Goal: Transaction & Acquisition: Book appointment/travel/reservation

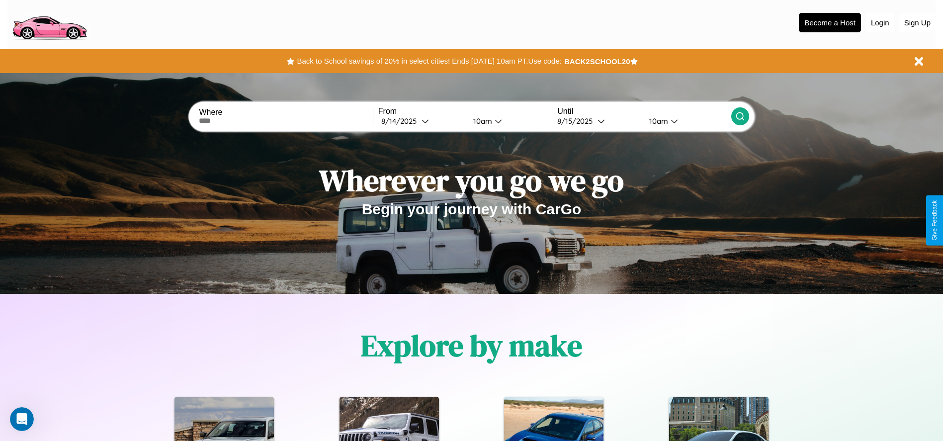
scroll to position [206, 0]
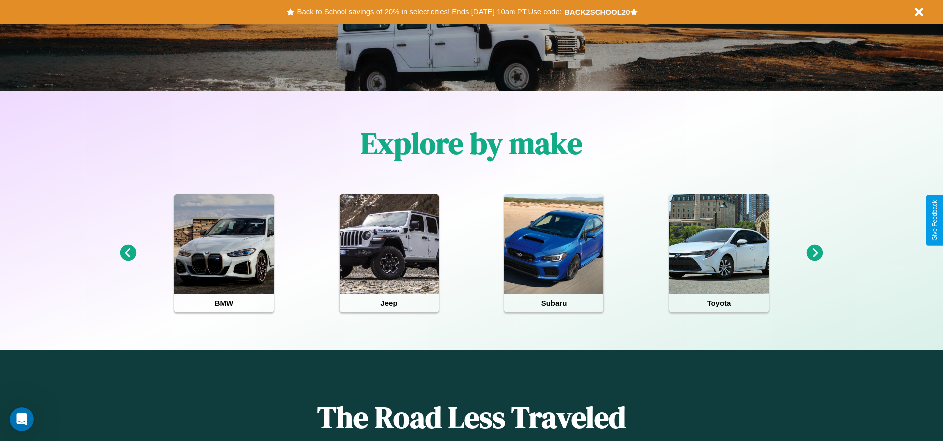
click at [128, 253] on icon at bounding box center [128, 253] width 16 height 16
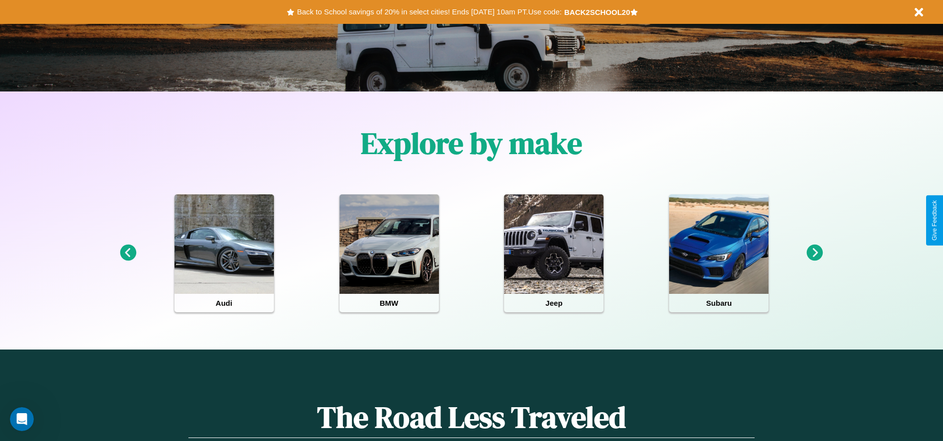
click at [128, 253] on icon at bounding box center [128, 253] width 16 height 16
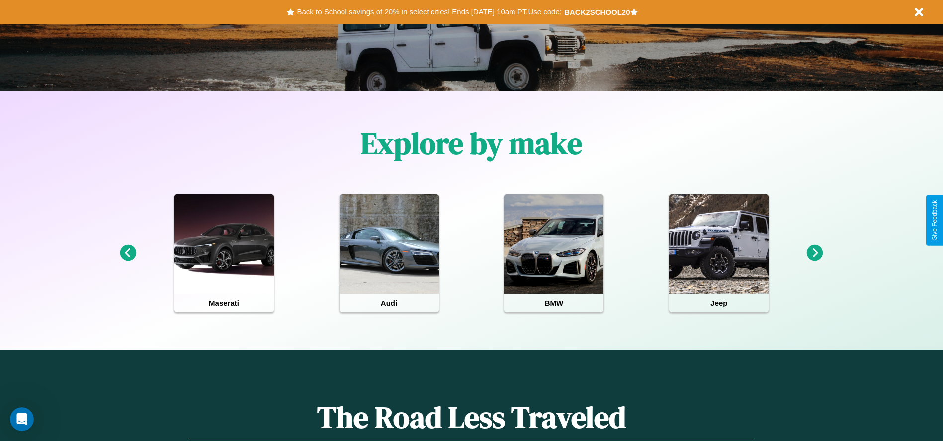
click at [815, 253] on icon at bounding box center [815, 253] width 16 height 16
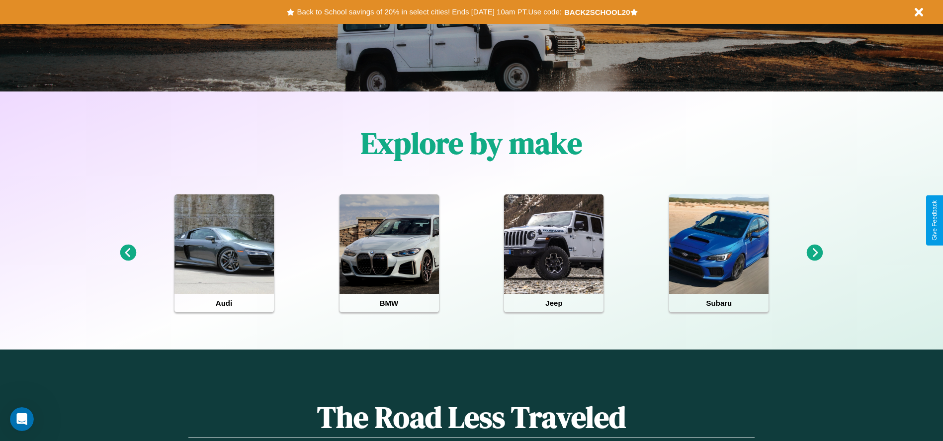
click at [815, 253] on icon at bounding box center [815, 253] width 16 height 16
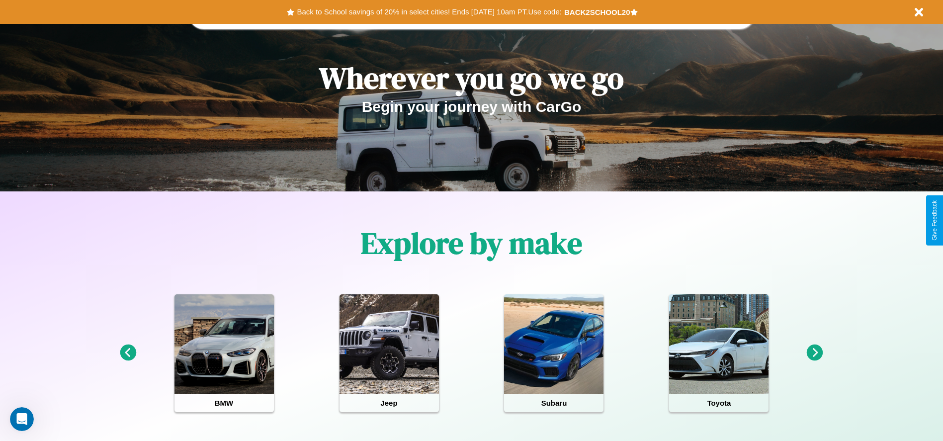
scroll to position [0, 0]
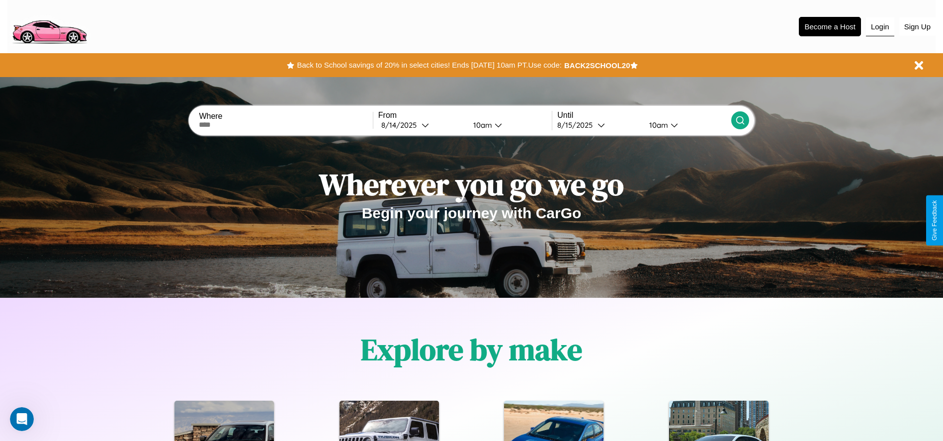
click at [880, 26] on button "Login" at bounding box center [880, 26] width 28 height 19
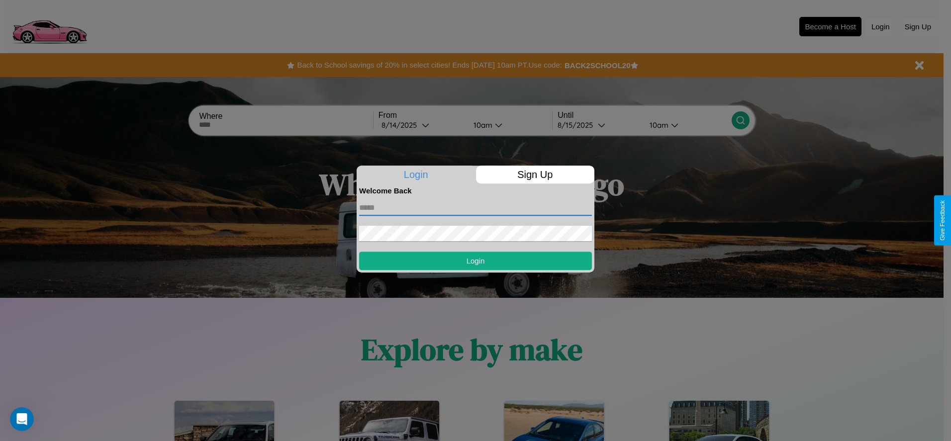
click at [475, 207] on input "text" at bounding box center [475, 208] width 233 height 16
type input "**********"
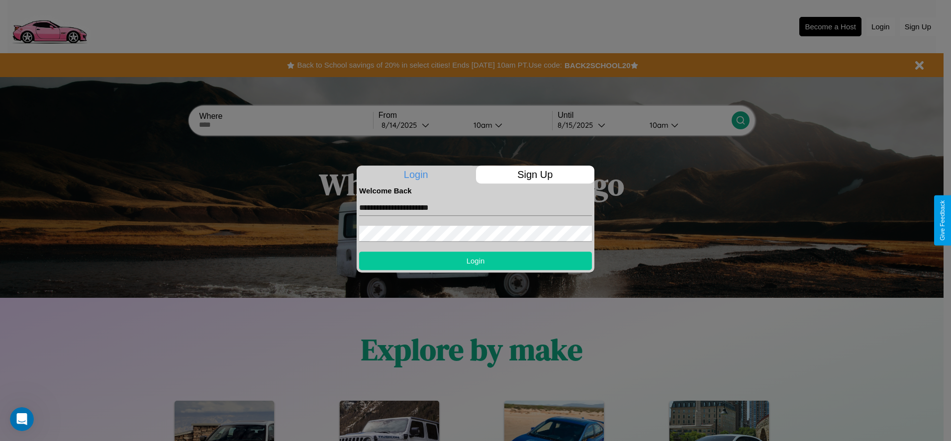
click at [475, 260] on button "Login" at bounding box center [475, 261] width 233 height 18
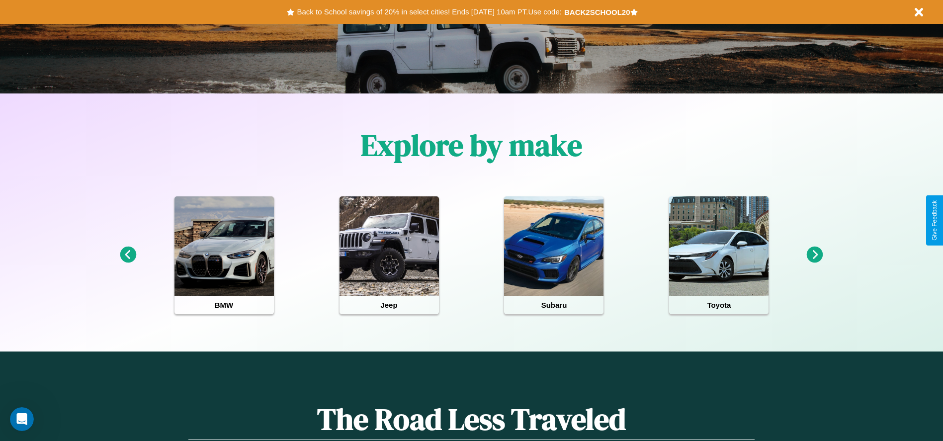
scroll to position [206, 0]
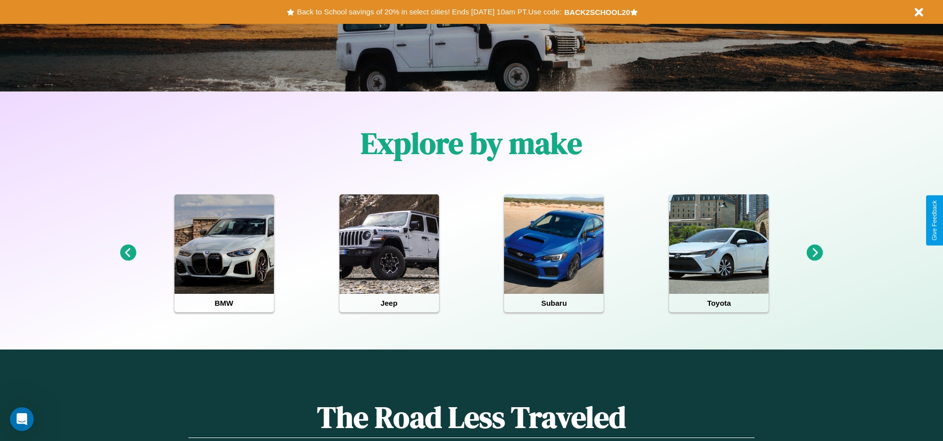
click at [815, 253] on icon at bounding box center [815, 253] width 16 height 16
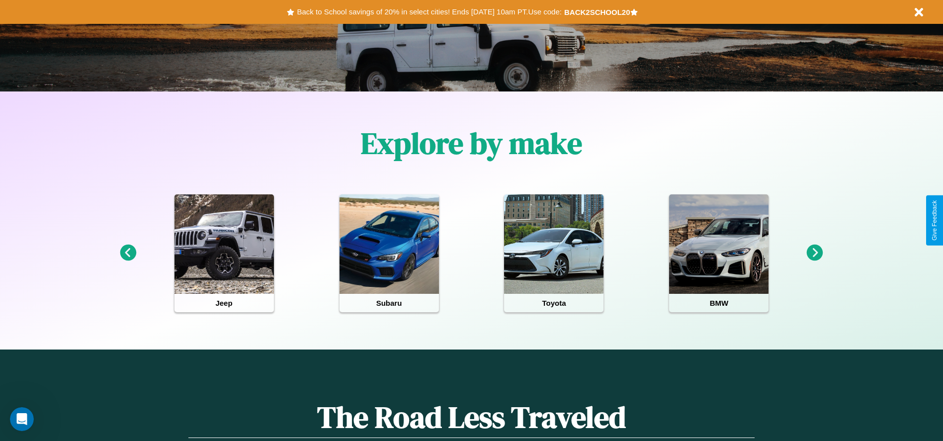
click at [128, 253] on icon at bounding box center [128, 253] width 16 height 16
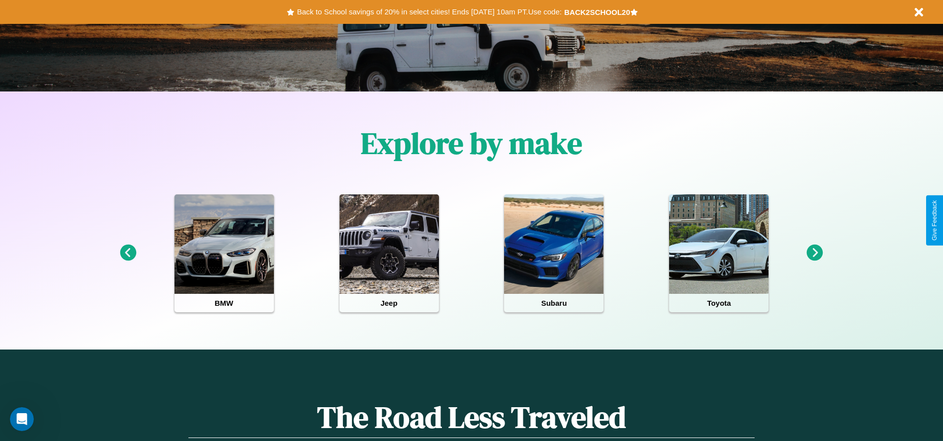
click at [815, 253] on icon at bounding box center [815, 253] width 16 height 16
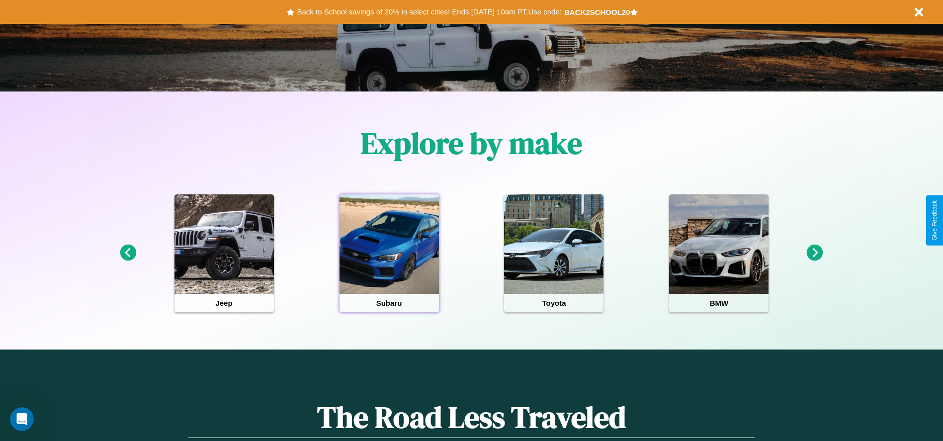
click at [389, 253] on div at bounding box center [389, 243] width 99 height 99
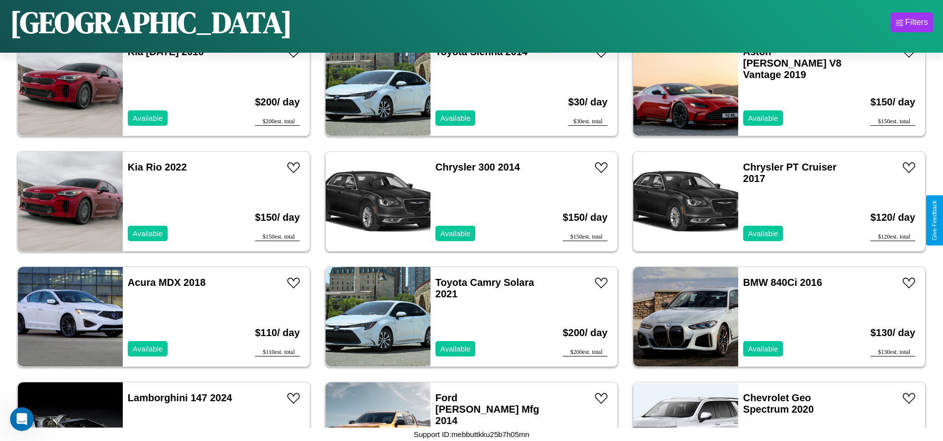
scroll to position [1034, 0]
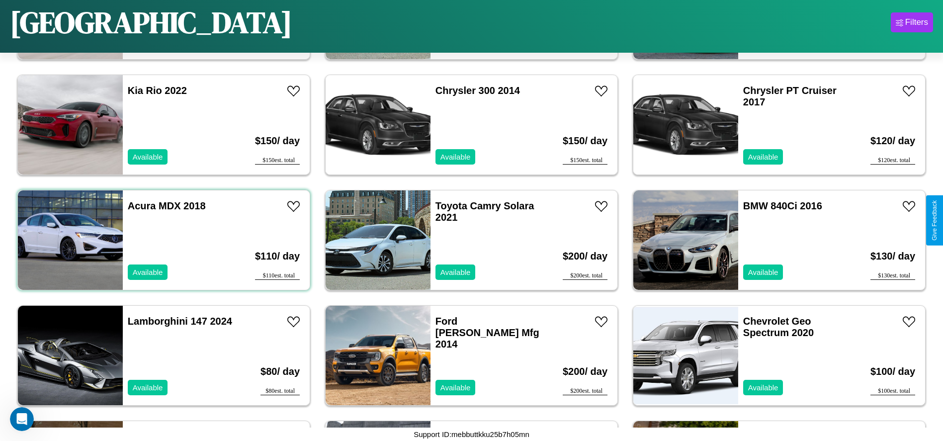
click at [163, 240] on div "Acura MDX 2018 Available" at bounding box center [180, 239] width 115 height 99
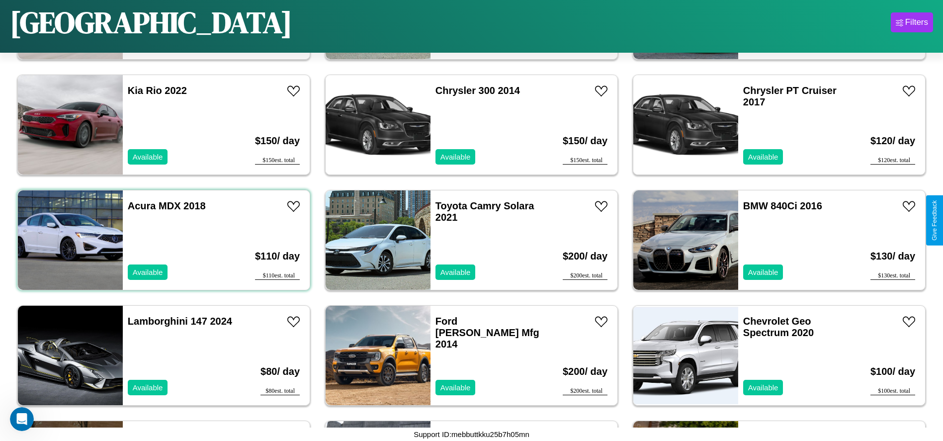
click at [163, 240] on div "Acura MDX 2018 Available" at bounding box center [180, 239] width 115 height 99
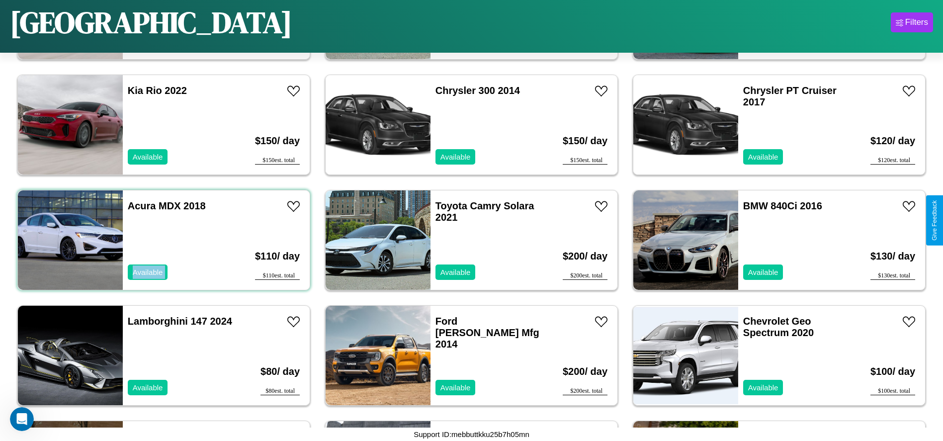
click at [163, 240] on div "Acura MDX 2018 Available" at bounding box center [180, 239] width 115 height 99
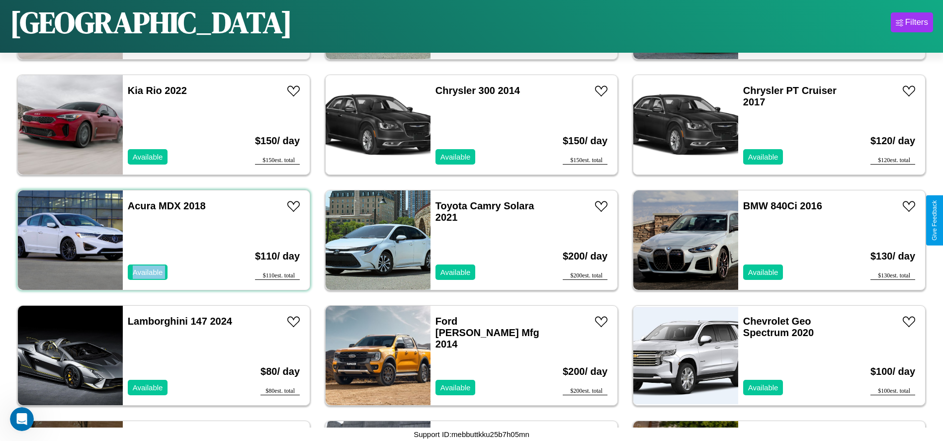
click at [163, 240] on div "Acura MDX 2018 Available" at bounding box center [180, 239] width 115 height 99
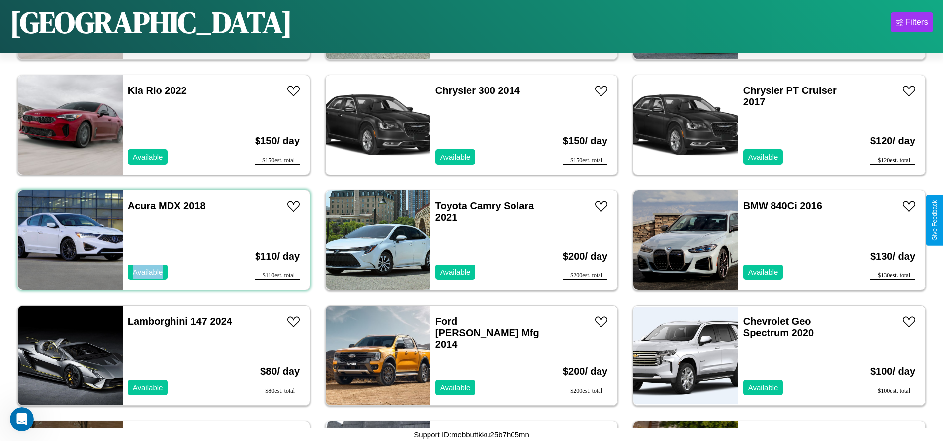
click at [163, 240] on div "Acura MDX 2018 Available" at bounding box center [180, 239] width 115 height 99
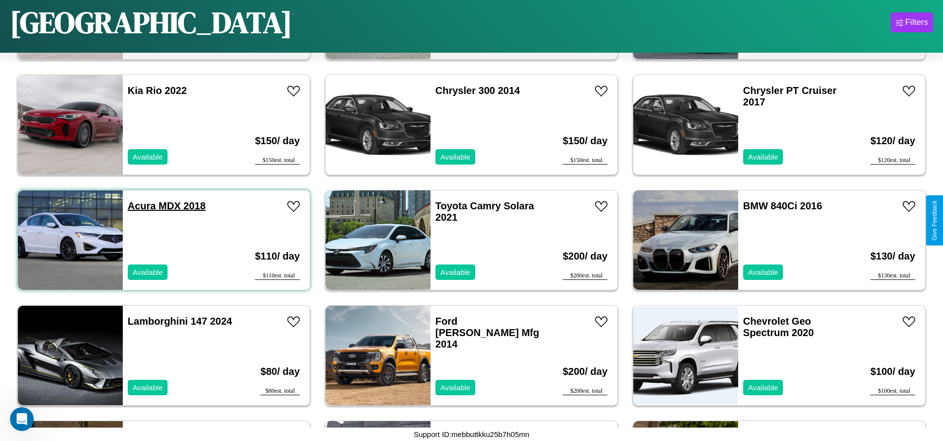
click at [141, 206] on link "Acura MDX 2018" at bounding box center [167, 205] width 78 height 11
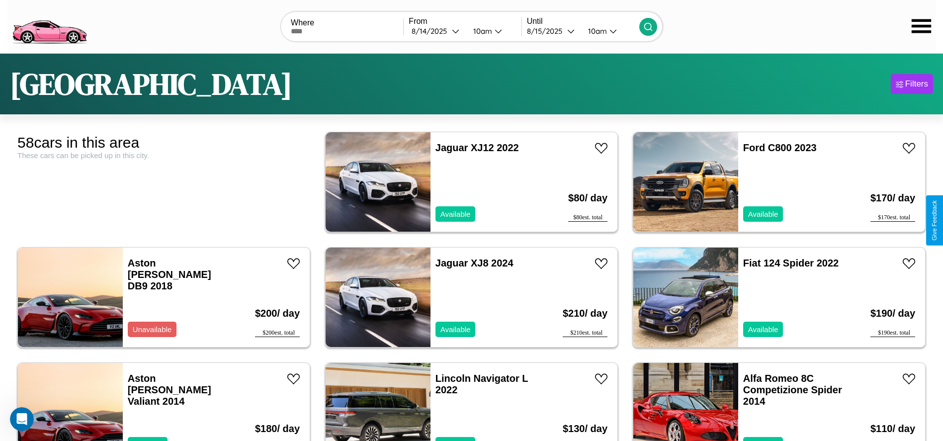
scroll to position [342, 0]
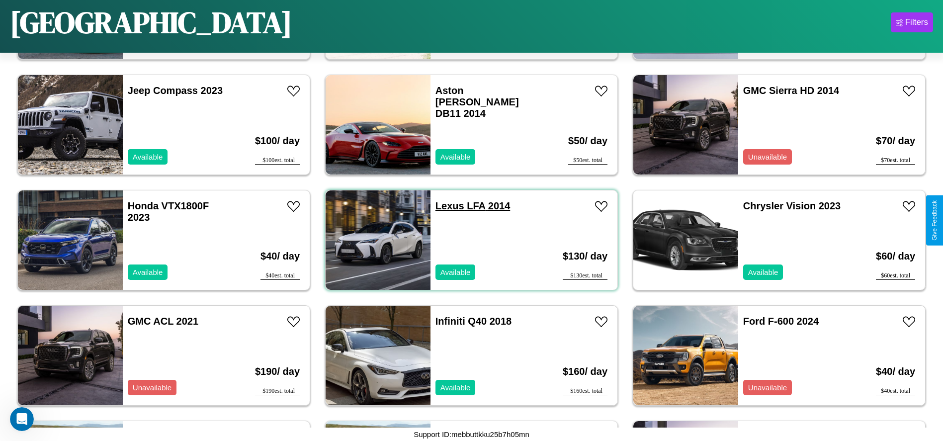
click at [446, 206] on link "Lexus LFA 2014" at bounding box center [472, 205] width 75 height 11
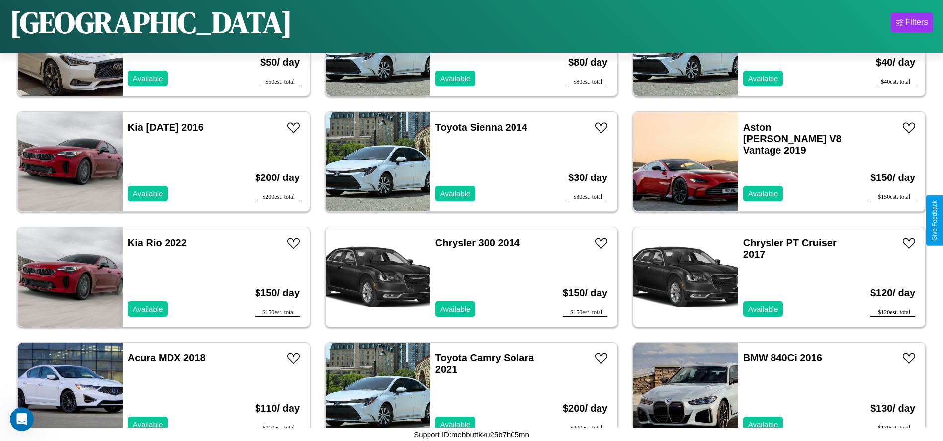
scroll to position [918, 0]
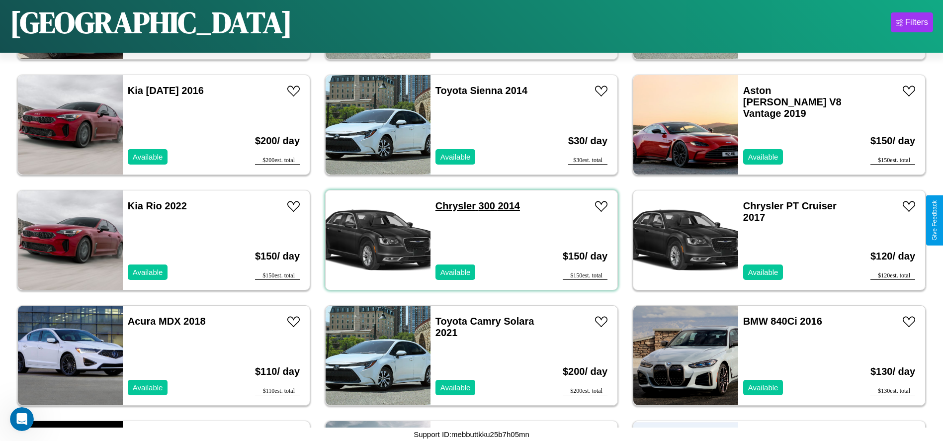
click at [452, 206] on link "Chrysler 300 2014" at bounding box center [477, 205] width 85 height 11
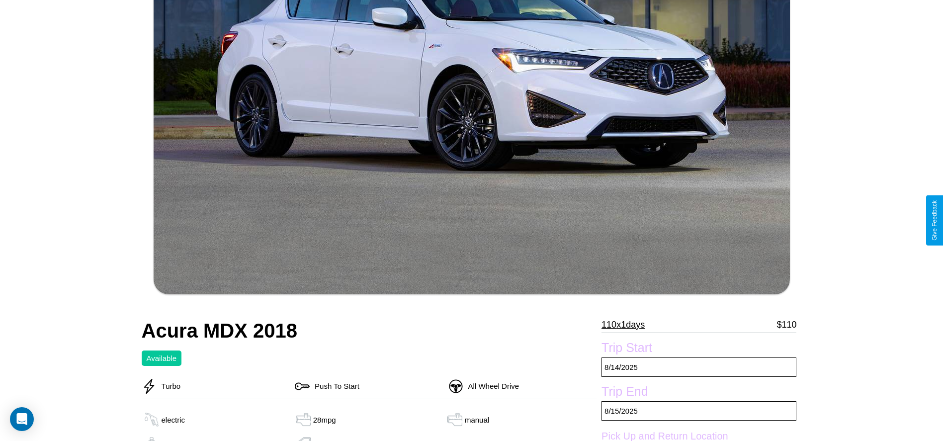
scroll to position [288, 0]
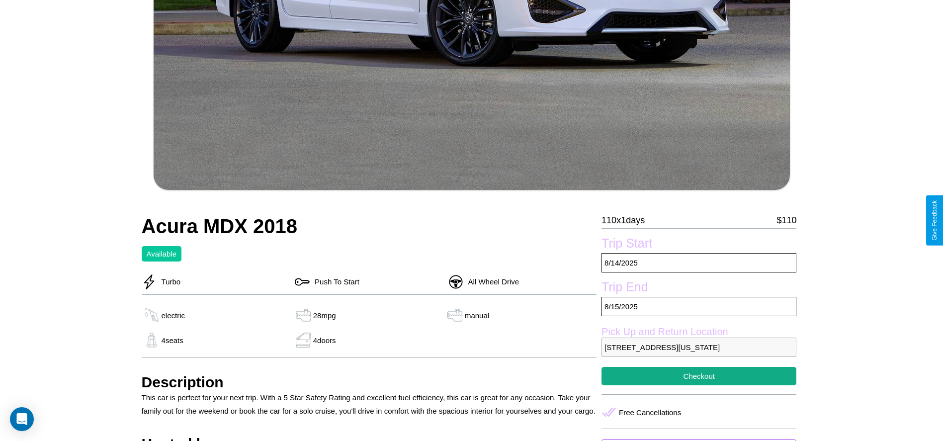
click at [626, 220] on p "110 x 1 days" at bounding box center [623, 220] width 43 height 16
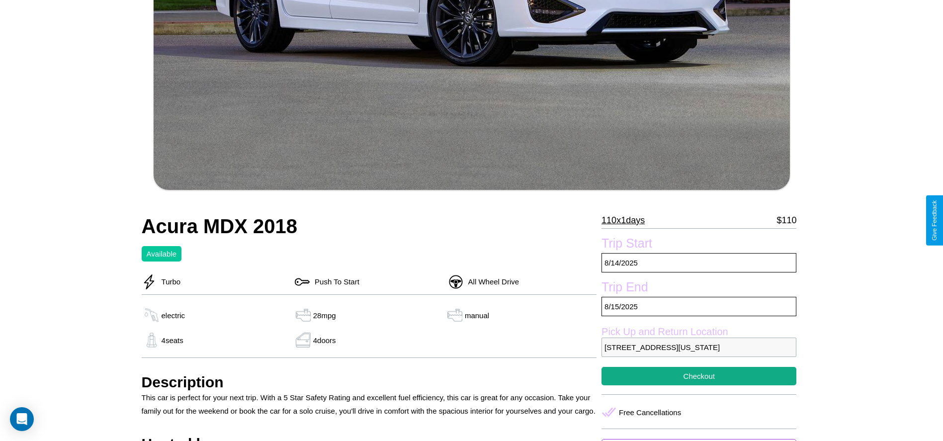
click at [626, 220] on p "110 x 1 days" at bounding box center [623, 220] width 43 height 16
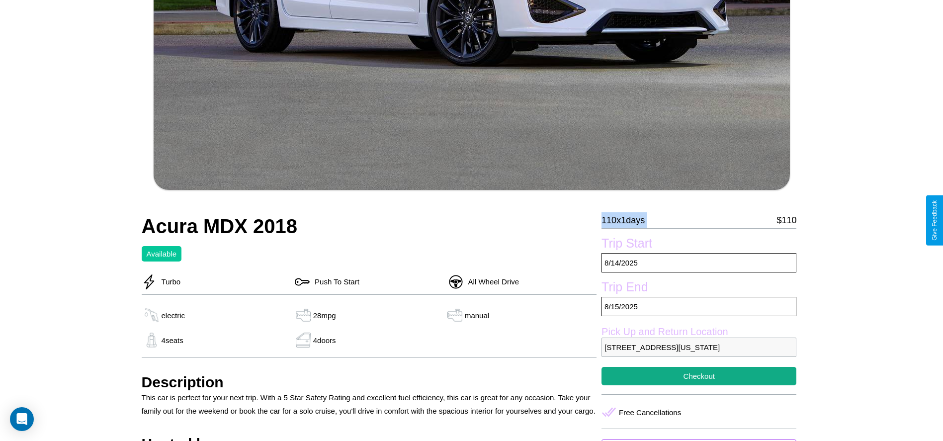
click at [626, 220] on p "110 x 1 days" at bounding box center [623, 220] width 43 height 16
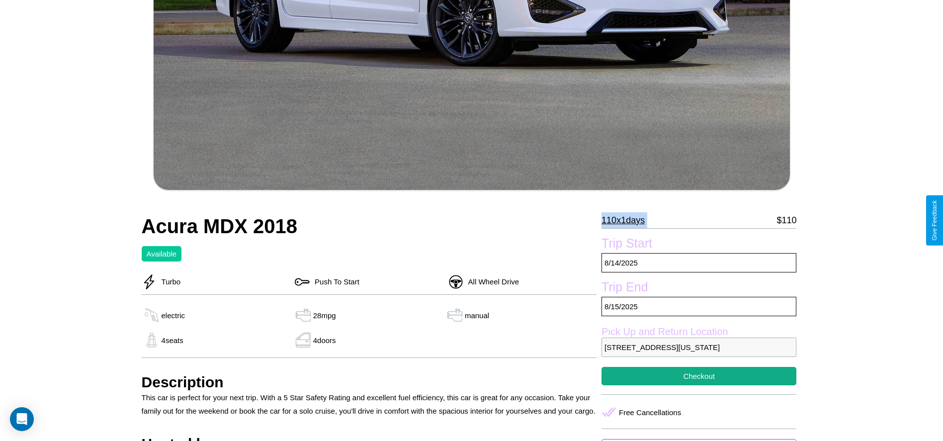
click at [626, 220] on p "110 x 1 days" at bounding box center [623, 220] width 43 height 16
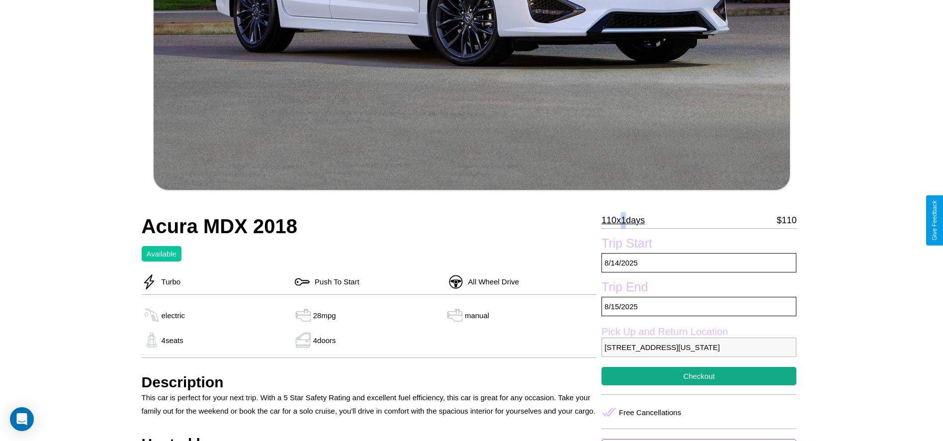
click at [626, 220] on p "110 x 1 days" at bounding box center [623, 220] width 43 height 16
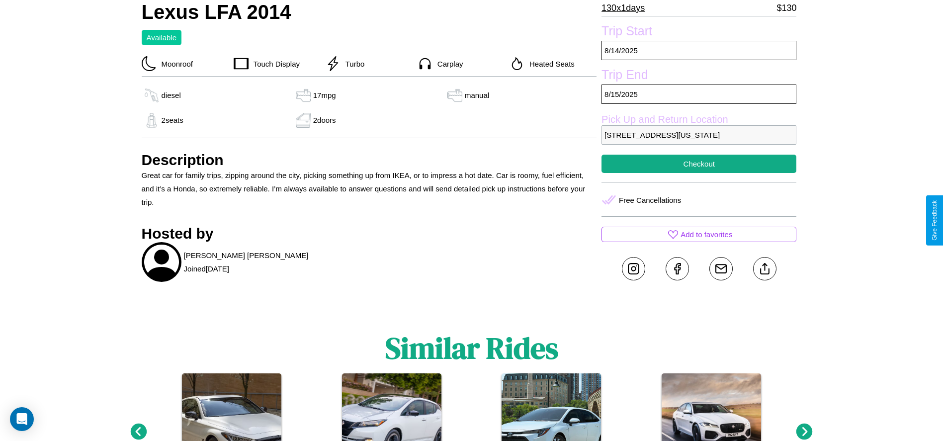
scroll to position [342, 0]
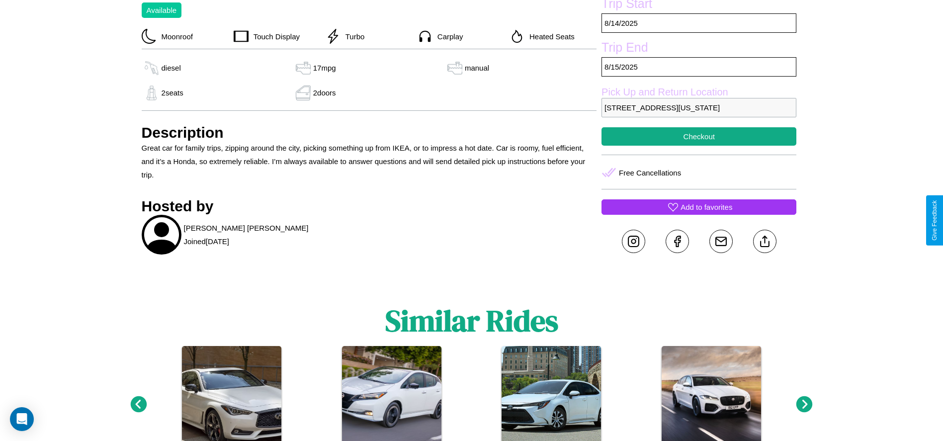
click at [699, 214] on p "Add to favorites" at bounding box center [707, 206] width 52 height 13
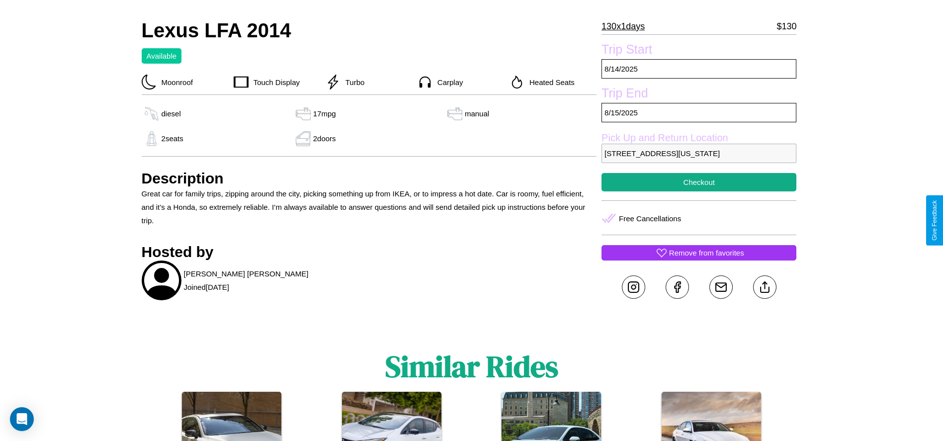
scroll to position [271, 0]
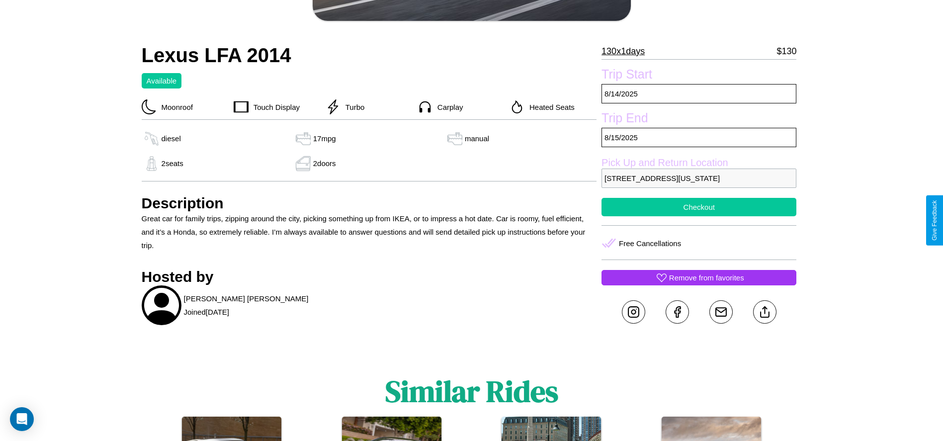
click at [699, 216] on button "Checkout" at bounding box center [699, 207] width 195 height 18
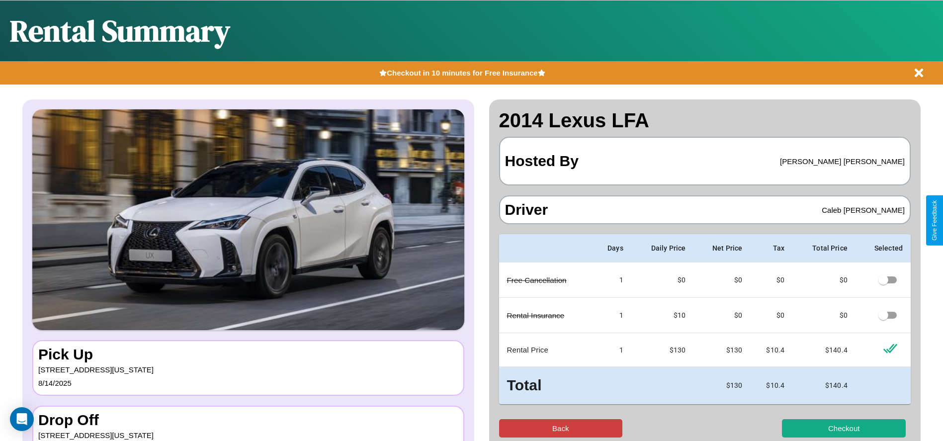
click at [560, 428] on button "Back" at bounding box center [561, 428] width 124 height 18
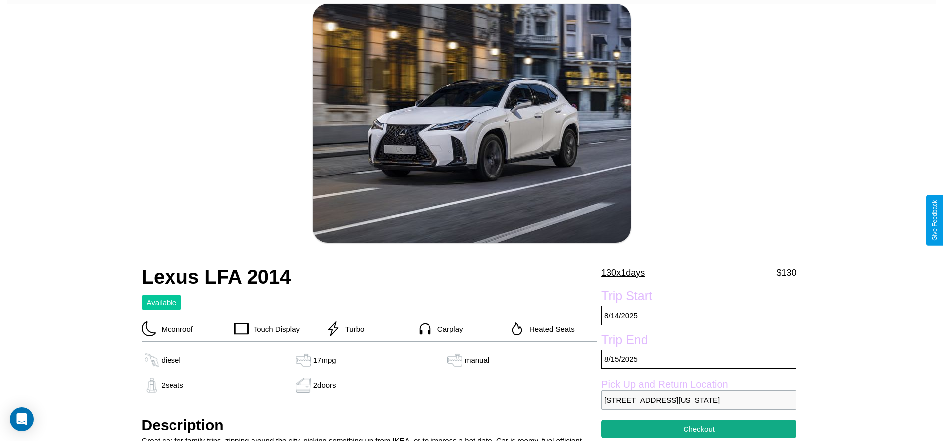
scroll to position [108, 0]
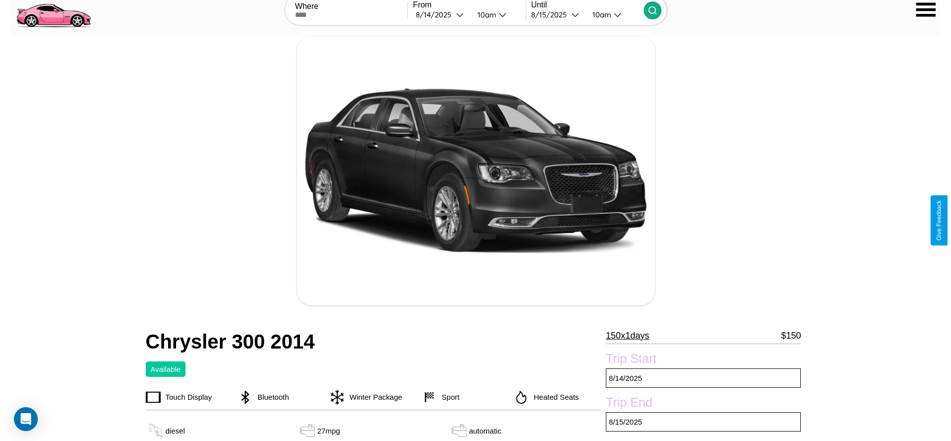
scroll to position [174, 0]
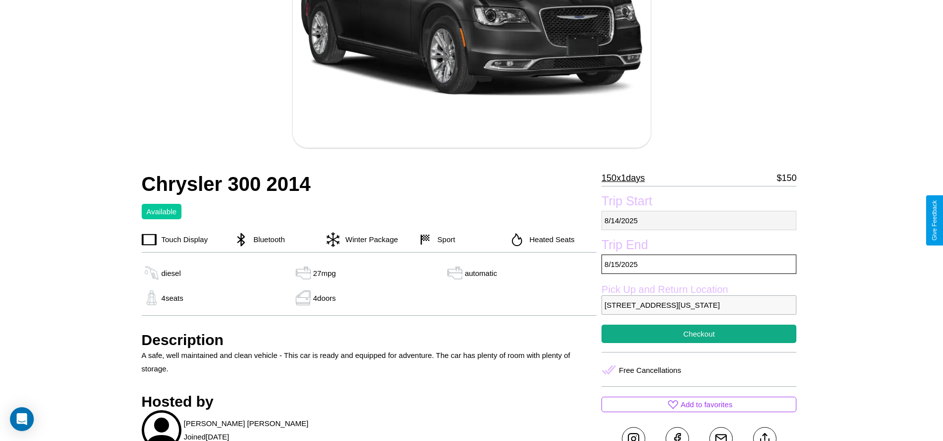
click at [699, 220] on p "8 / 14 / 2025" at bounding box center [699, 220] width 195 height 19
select select "*"
select select "****"
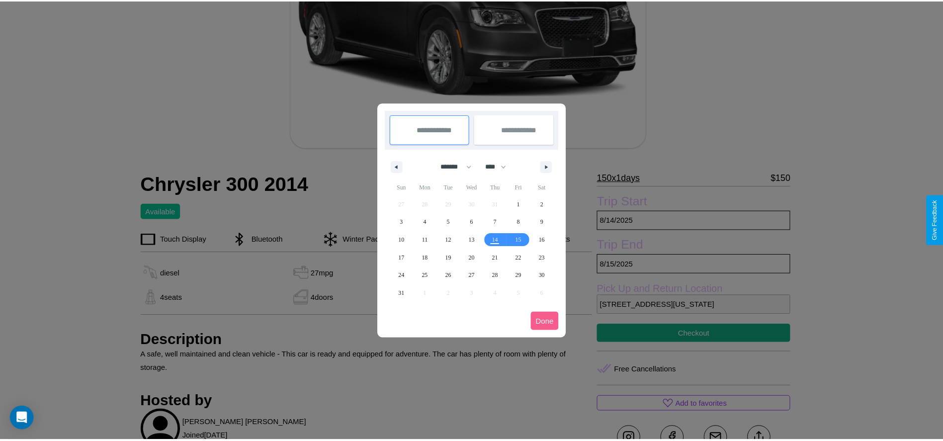
scroll to position [0, 0]
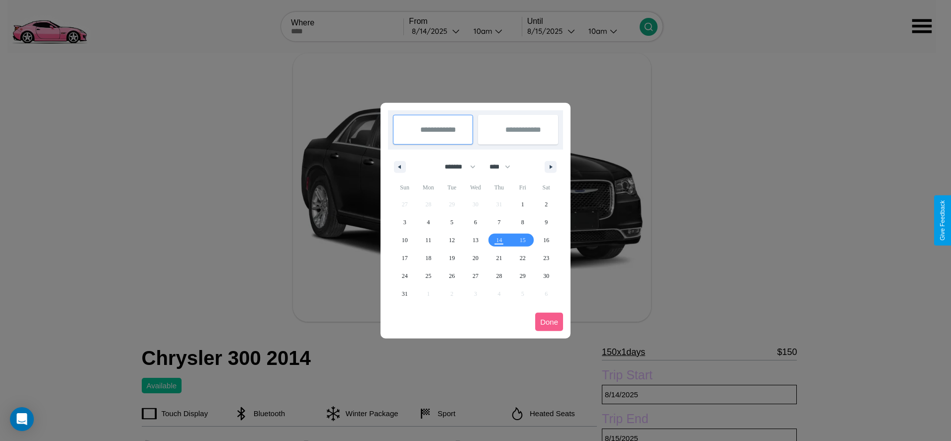
click at [436, 31] on div at bounding box center [475, 220] width 951 height 441
